Goal: Information Seeking & Learning: Learn about a topic

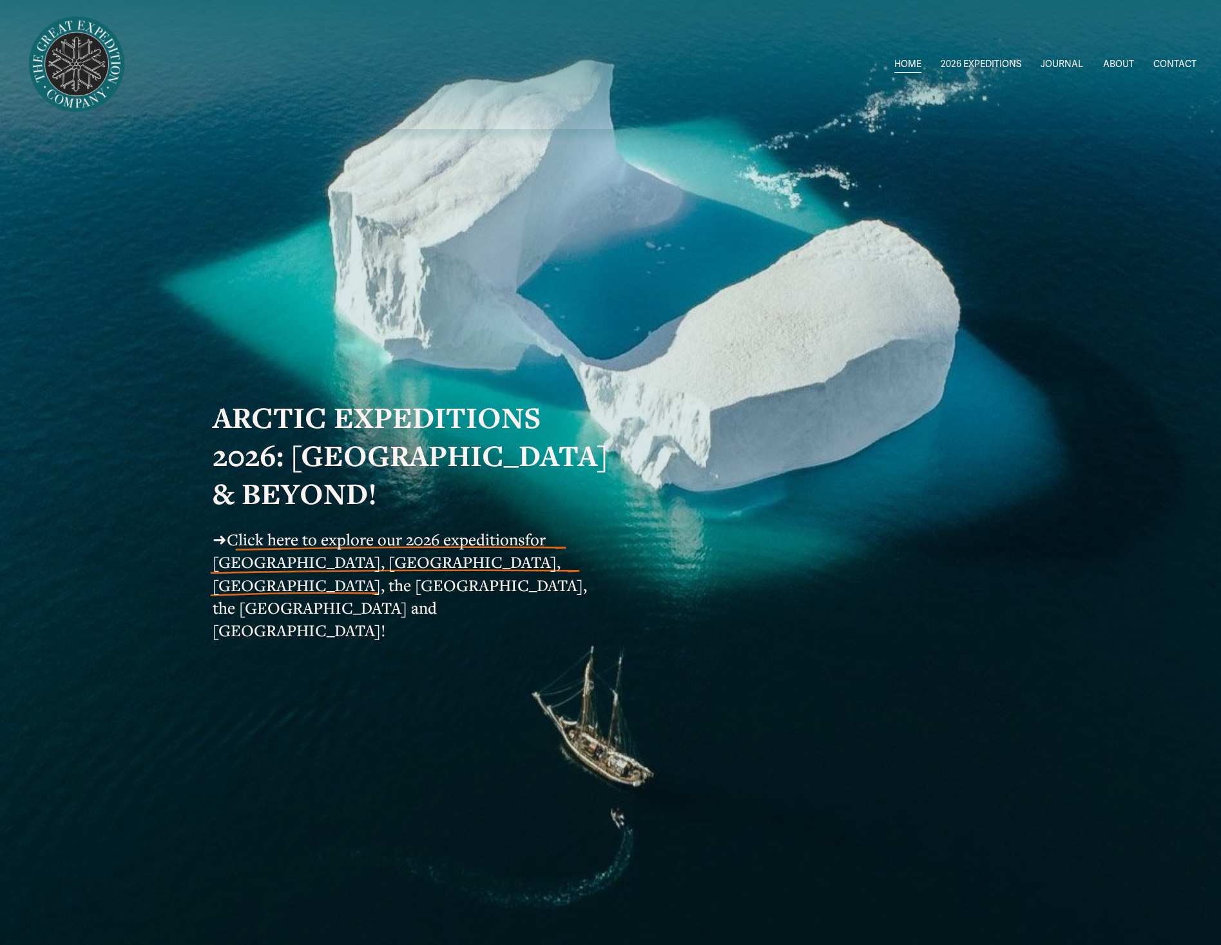
click at [1120, 57] on link "ABOUT" at bounding box center [1118, 64] width 31 height 19
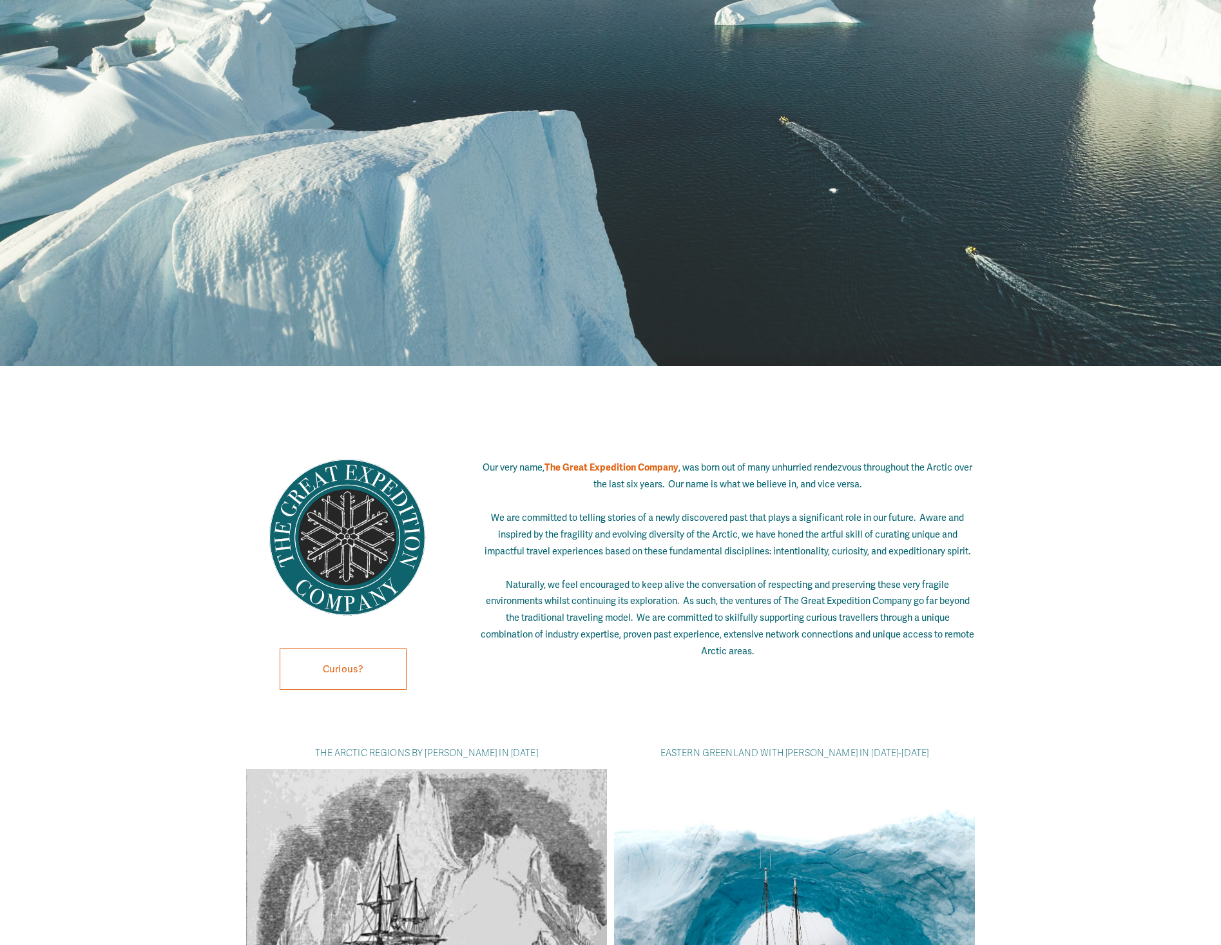
scroll to position [966, 0]
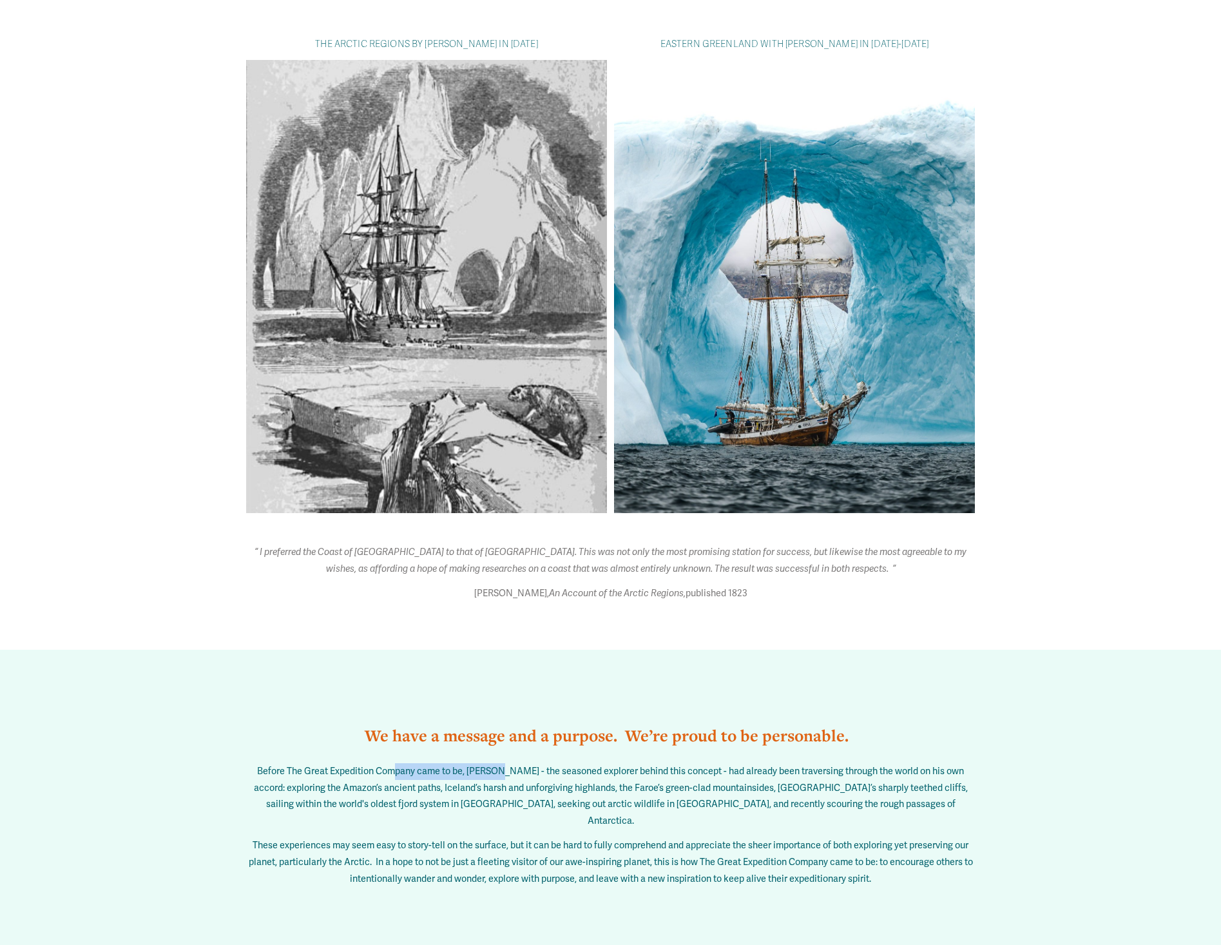
drag, startPoint x: 407, startPoint y: 780, endPoint x: 504, endPoint y: 780, distance: 97.9
click at [504, 780] on span "Before The Great Expedition Company came to be, [PERSON_NAME] - the seasoned ex…" at bounding box center [612, 795] width 716 height 61
drag, startPoint x: 504, startPoint y: 780, endPoint x: 566, endPoint y: 782, distance: 61.9
click at [566, 782] on span "Before The Great Expedition Company came to be, [PERSON_NAME] - the seasoned ex…" at bounding box center [612, 795] width 716 height 61
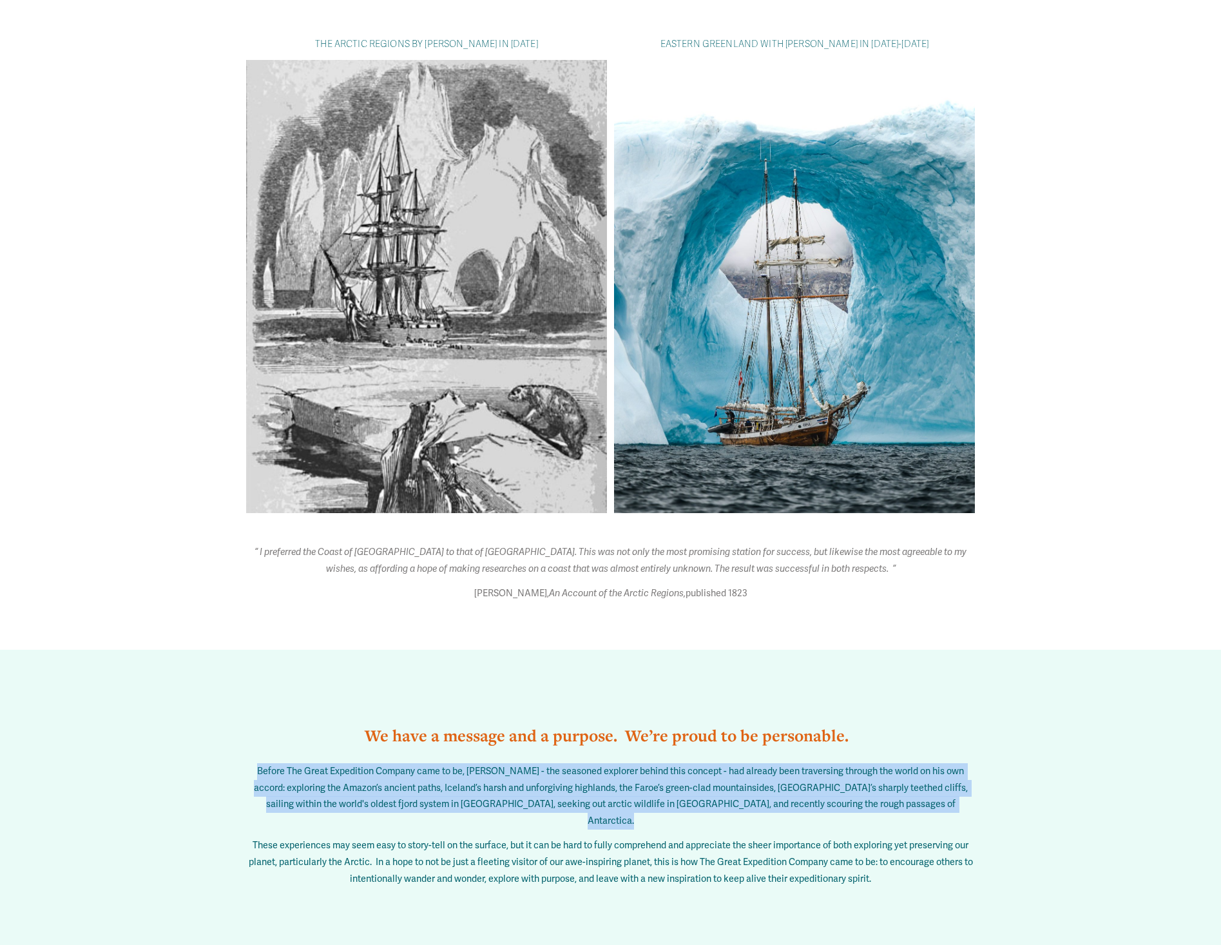
click at [566, 782] on span "Before The Great Expedition Company came to be, Joe - the seasoned explorer beh…" at bounding box center [612, 795] width 716 height 61
drag, startPoint x: 566, startPoint y: 782, endPoint x: 659, endPoint y: 783, distance: 92.8
click at [659, 783] on span "Before The Great Expedition Company came to be, Joe - the seasoned explorer beh…" at bounding box center [612, 795] width 716 height 61
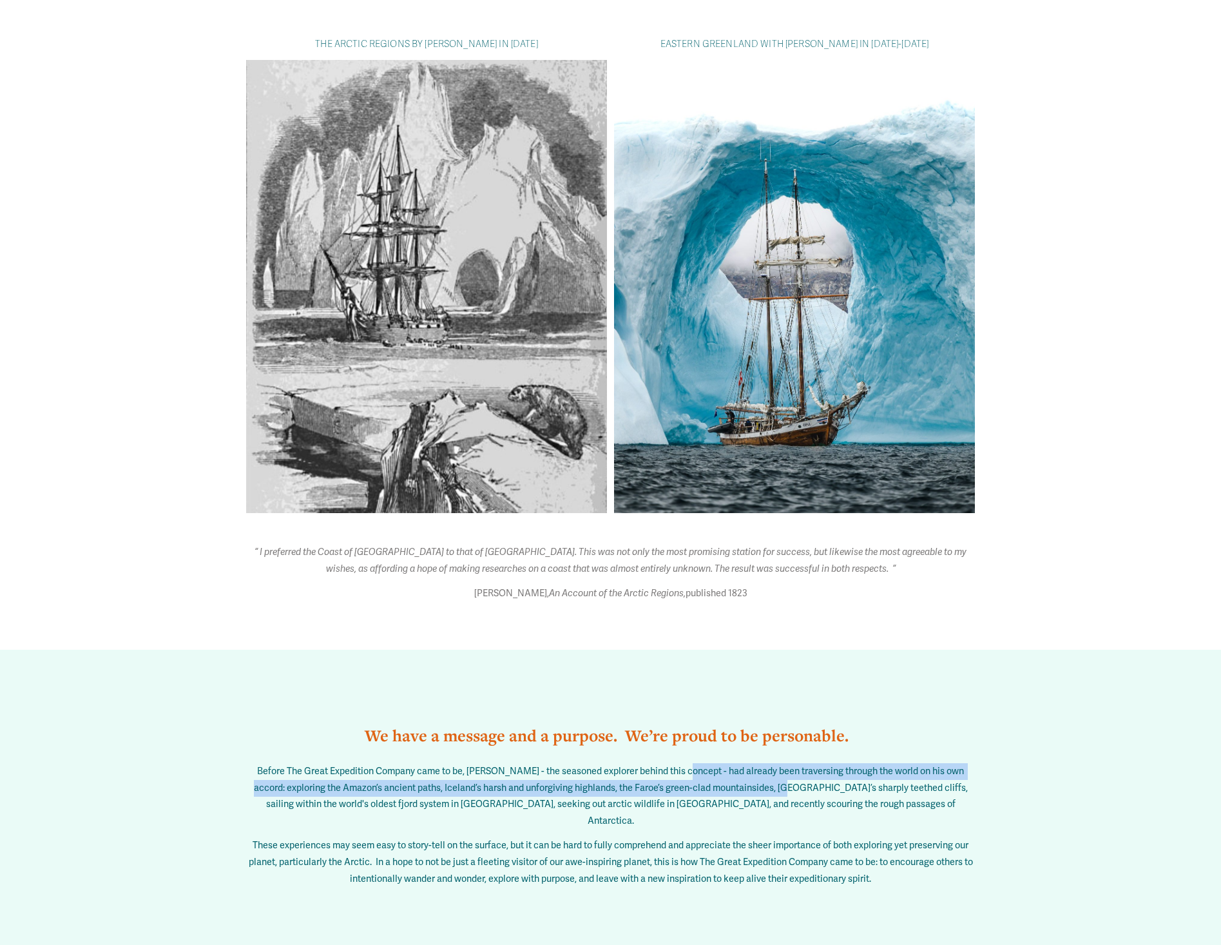
drag, startPoint x: 687, startPoint y: 778, endPoint x: 800, endPoint y: 802, distance: 115.2
click at [800, 802] on span "Before The Great Expedition Company came to be, Joe - the seasoned explorer beh…" at bounding box center [612, 795] width 716 height 61
drag, startPoint x: 800, startPoint y: 802, endPoint x: 465, endPoint y: 795, distance: 335.1
click at [465, 795] on span "Before The Great Expedition Company came to be, Joe - the seasoned explorer beh…" at bounding box center [612, 795] width 716 height 61
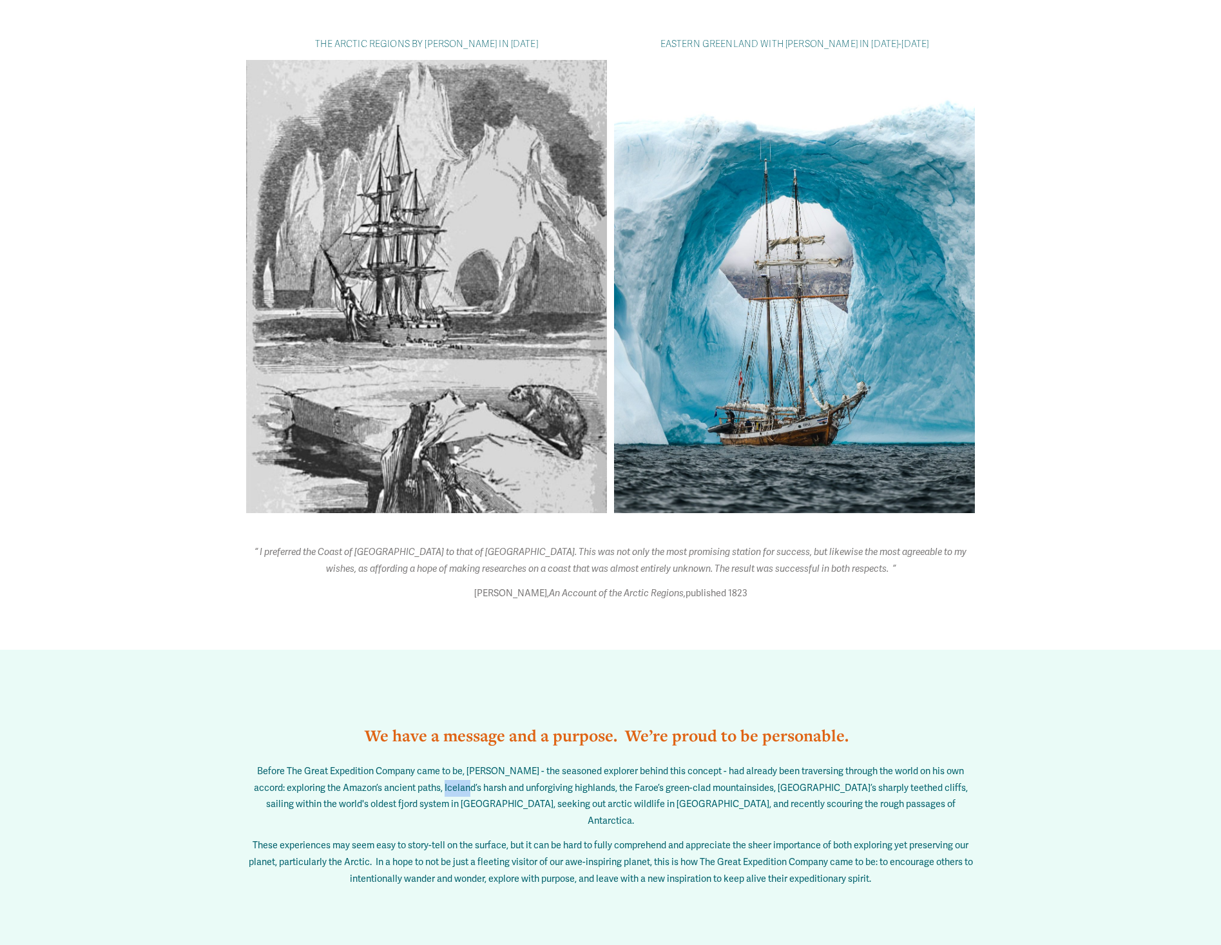
click at [465, 795] on span "Before The Great Expedition Company came to be, Joe - the seasoned explorer beh…" at bounding box center [612, 795] width 716 height 61
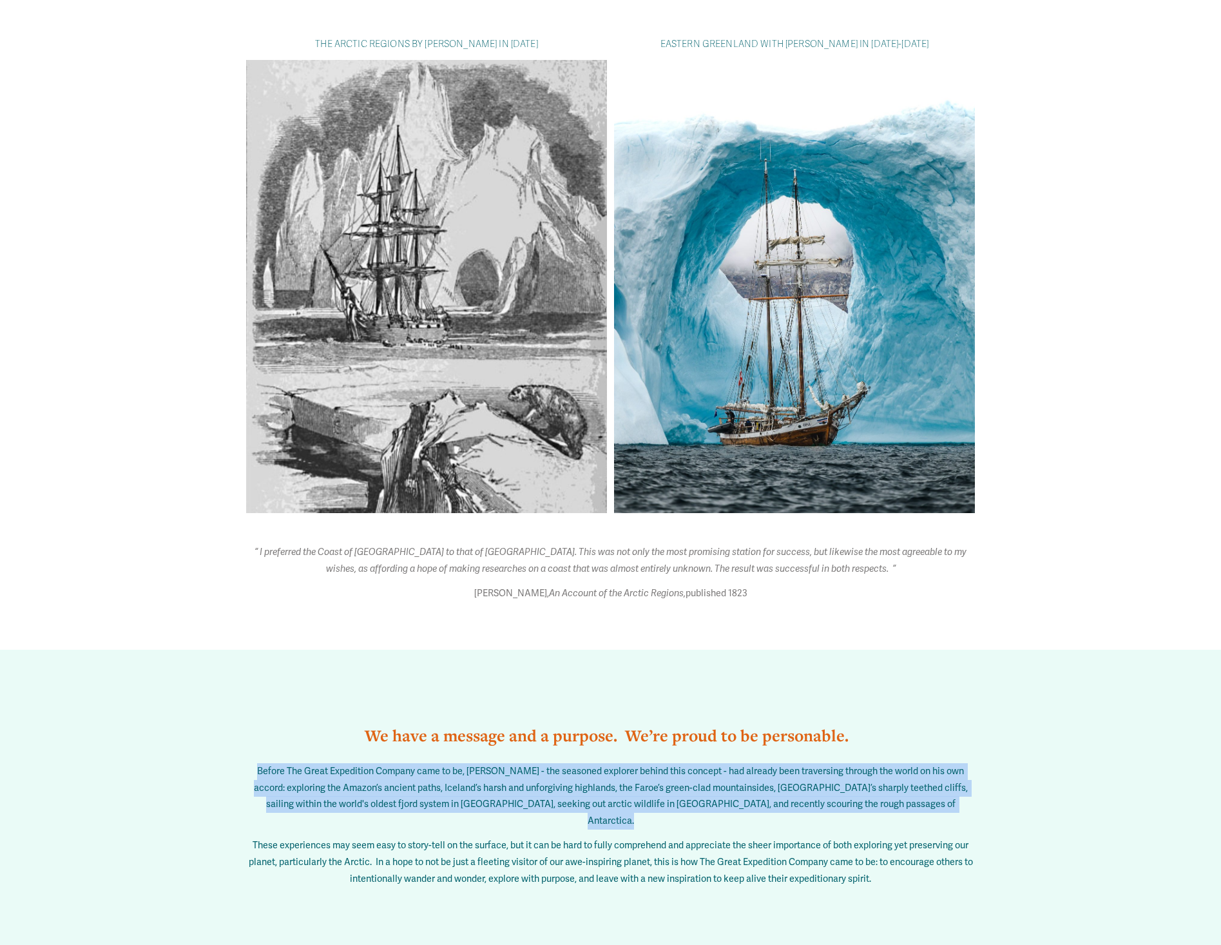
click at [465, 795] on span "Before The Great Expedition Company came to be, Joe - the seasoned explorer beh…" at bounding box center [612, 795] width 716 height 61
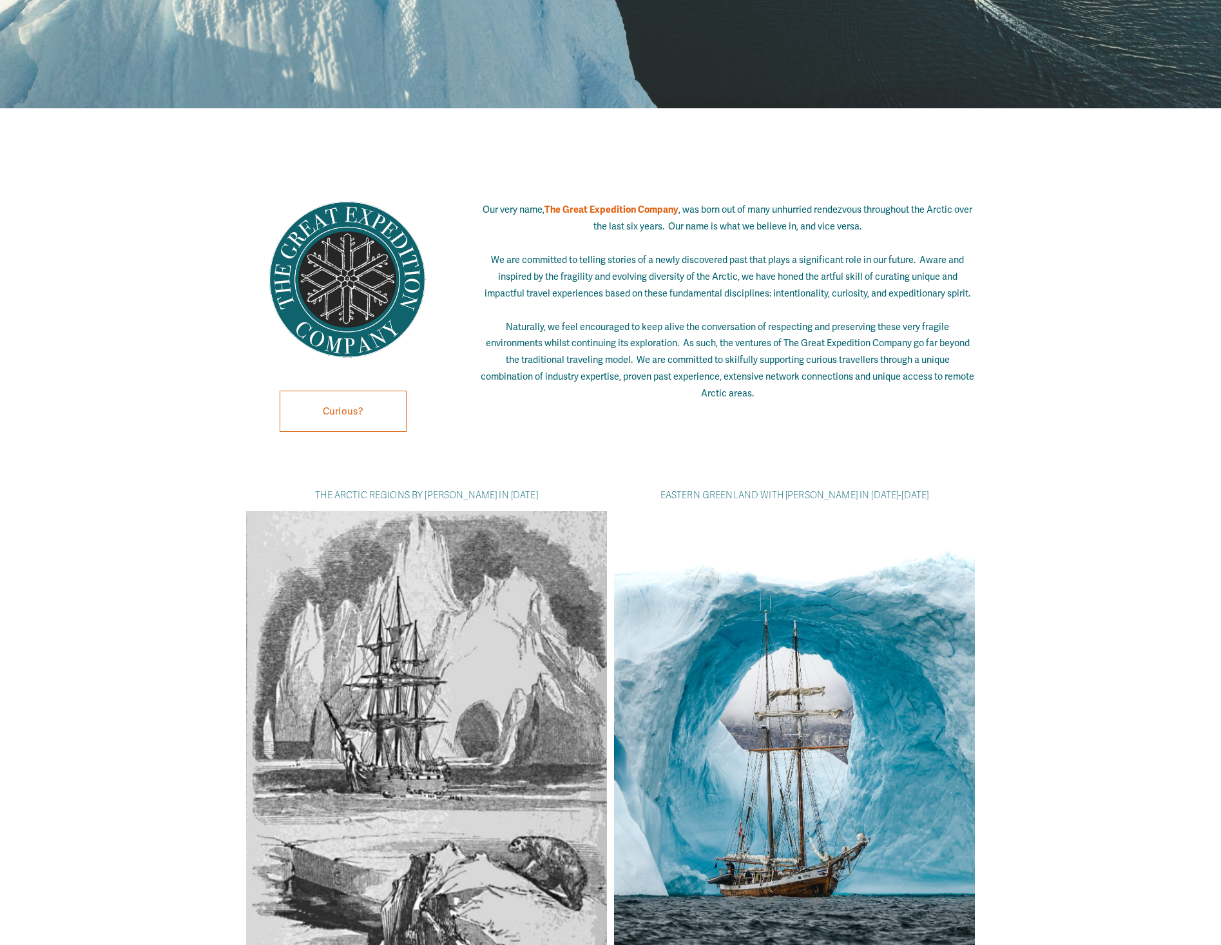
scroll to position [0, 0]
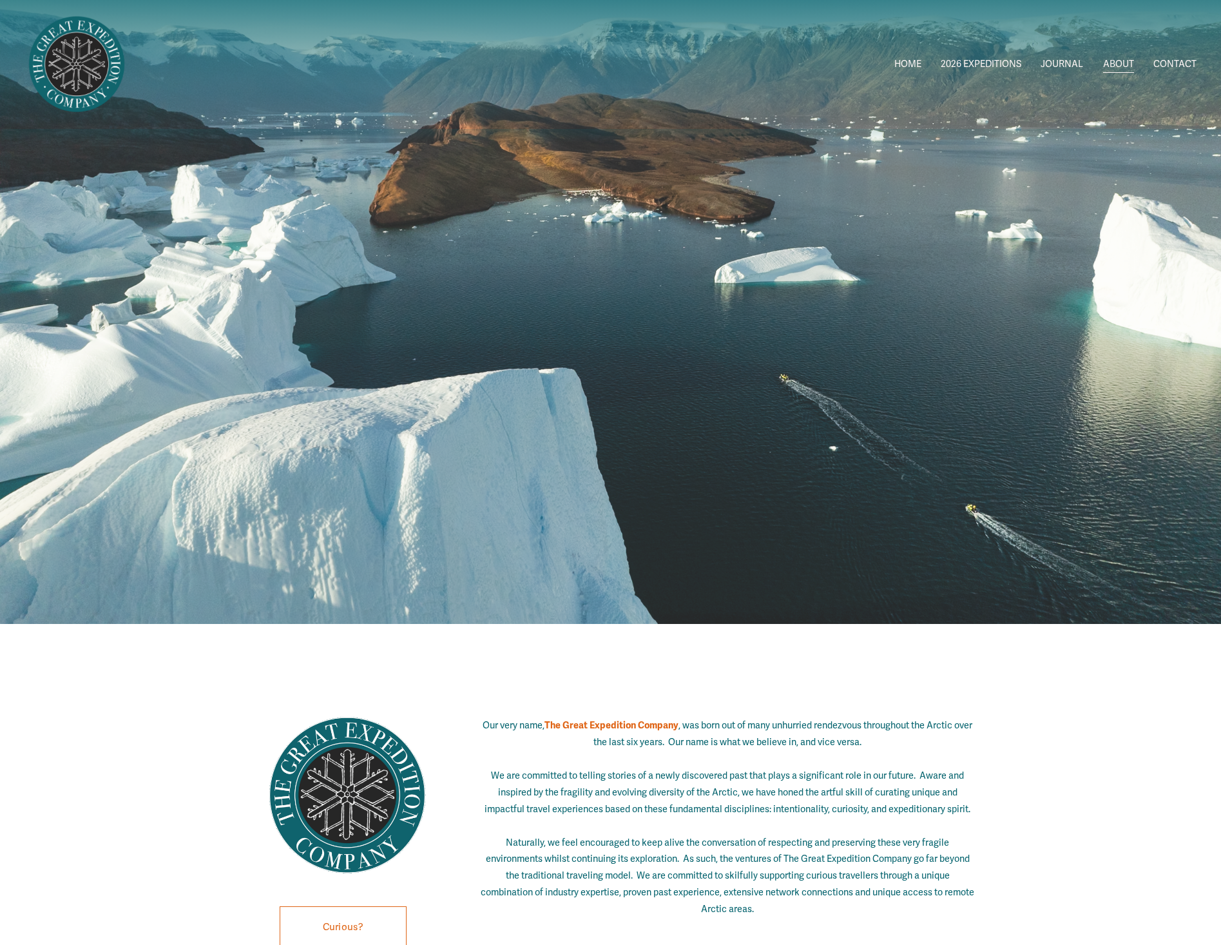
click at [956, 58] on span "2026 EXPEDITIONS" at bounding box center [981, 64] width 81 height 17
click at [1061, 62] on link "JOURNAL" at bounding box center [1062, 64] width 43 height 19
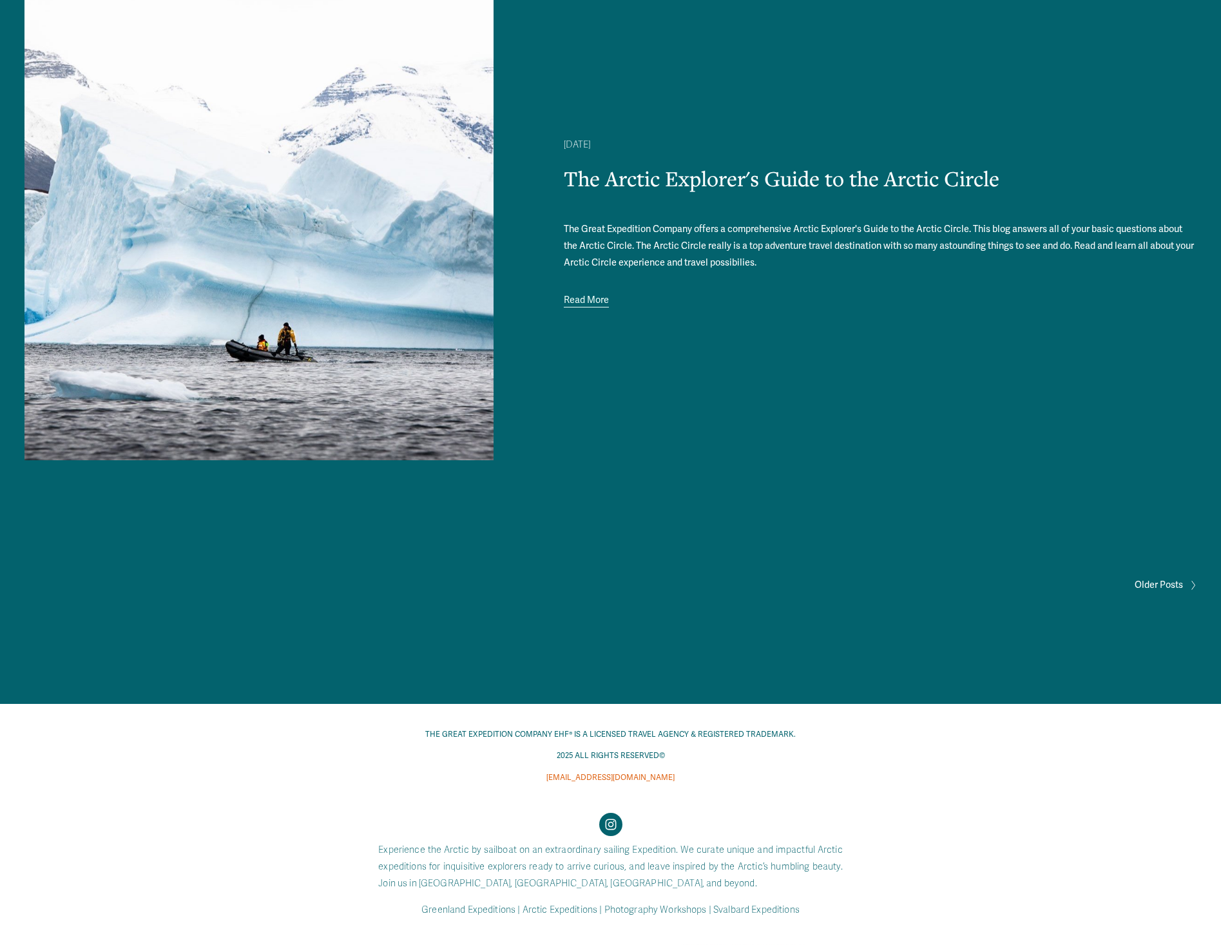
scroll to position [2126, 0]
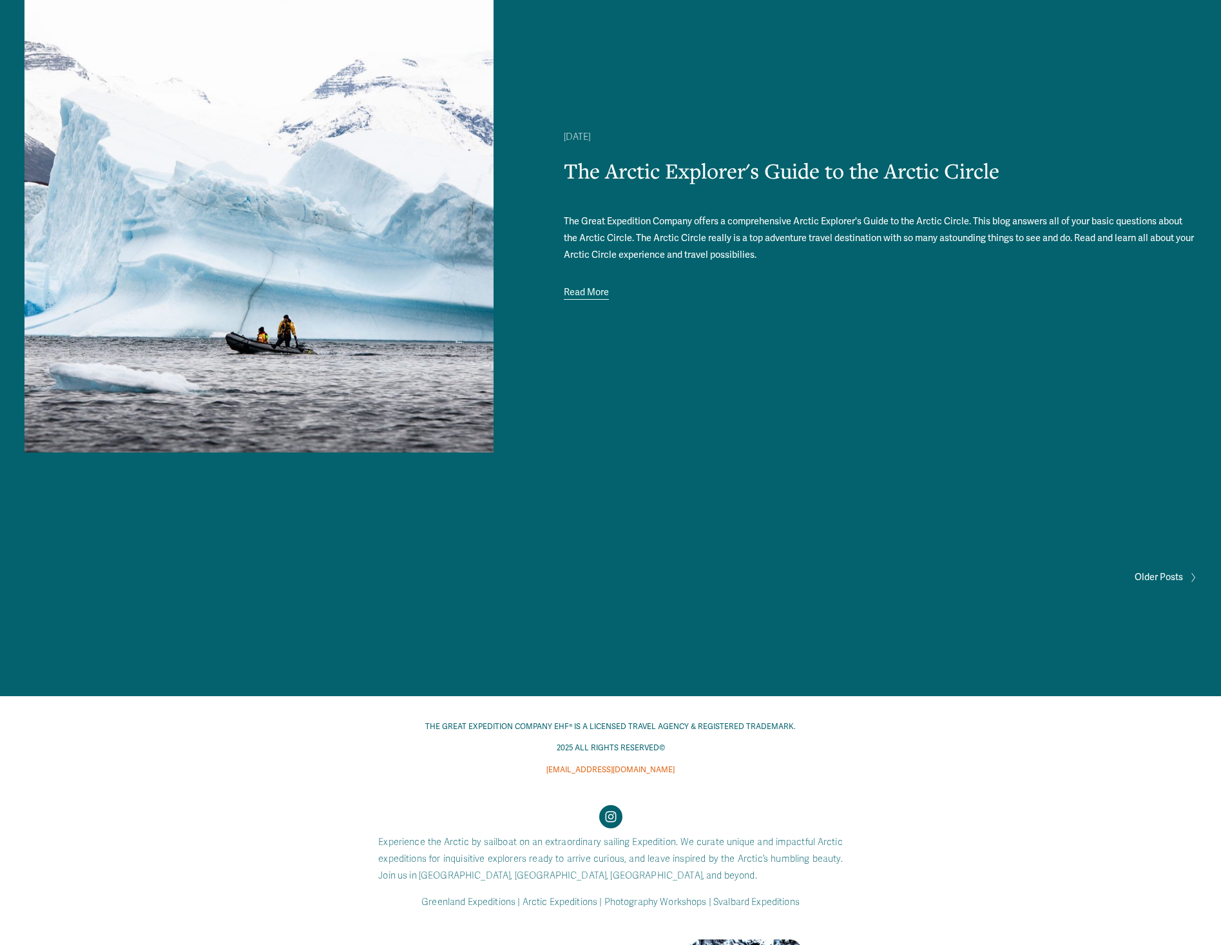
click at [619, 218] on p "The Great Expedition Company offers a comprehensive Arctic Explorer's Guide to …" at bounding box center [880, 238] width 633 height 50
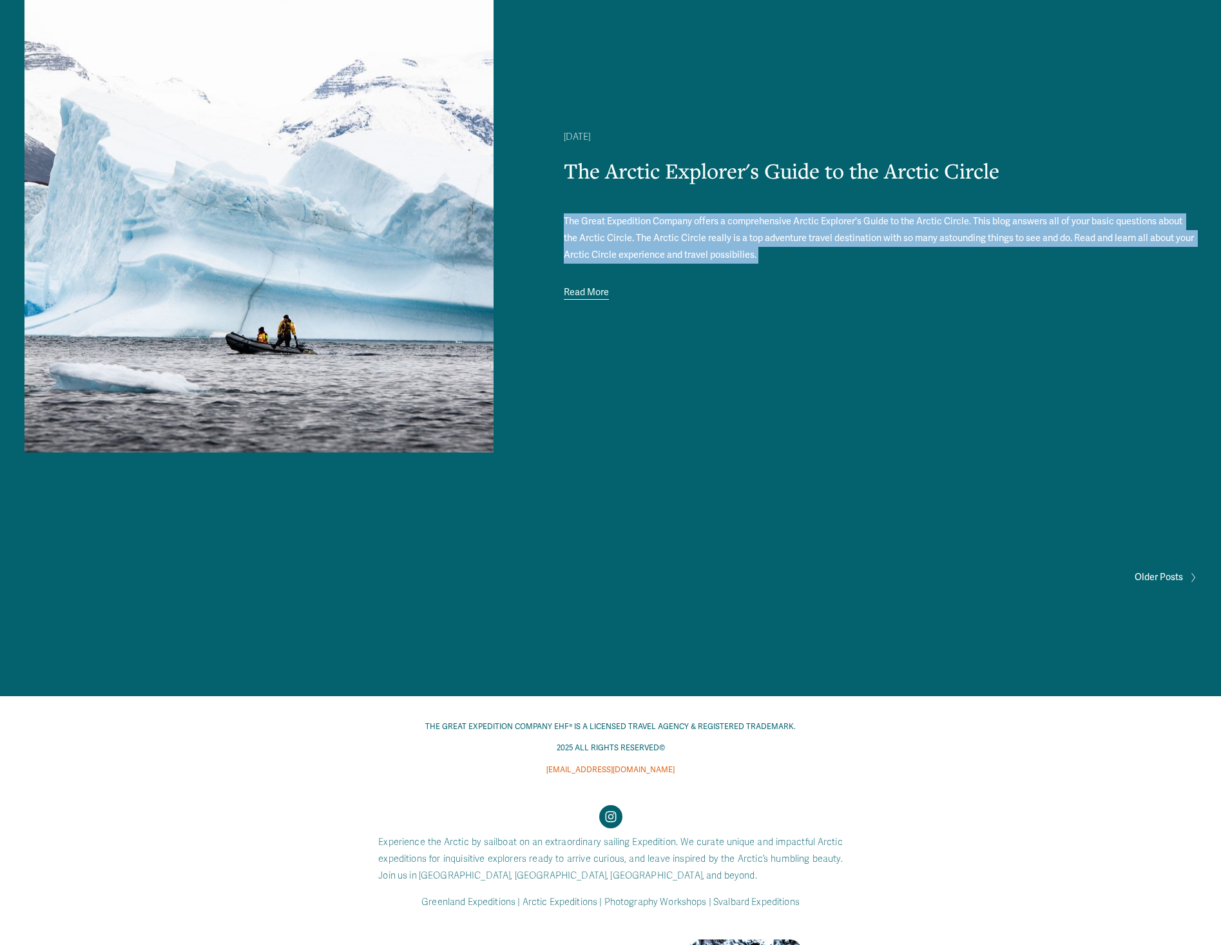
click at [619, 218] on p "The Great Expedition Company offers a comprehensive Arctic Explorer's Guide to …" at bounding box center [880, 238] width 633 height 50
